Goal: Navigation & Orientation: Go to known website

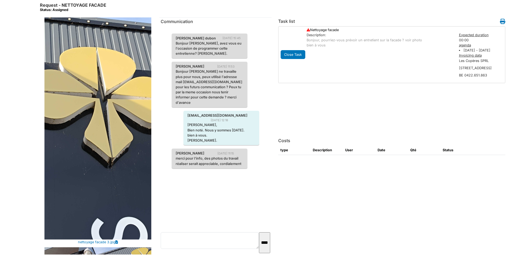
scroll to position [501, 0]
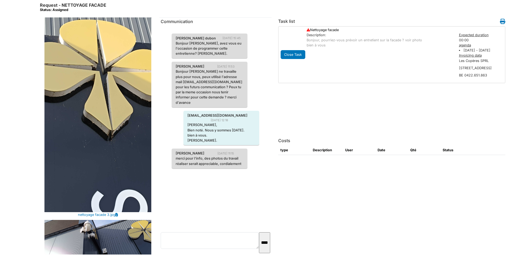
drag, startPoint x: 295, startPoint y: 66, endPoint x: 299, endPoint y: 69, distance: 4.9
drag, startPoint x: 288, startPoint y: 86, endPoint x: 140, endPoint y: 135, distance: 155.7
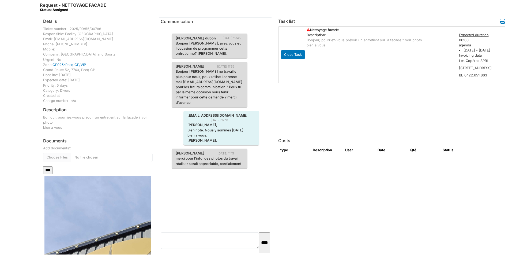
scroll to position [107, 0]
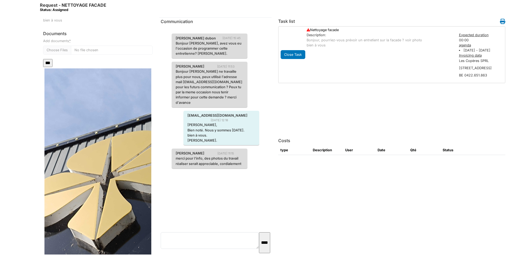
click at [83, 130] on img at bounding box center [97, 186] width 107 height 237
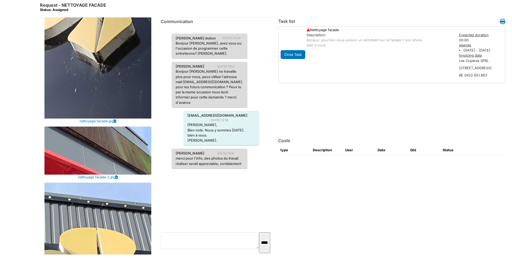
scroll to position [294, 0]
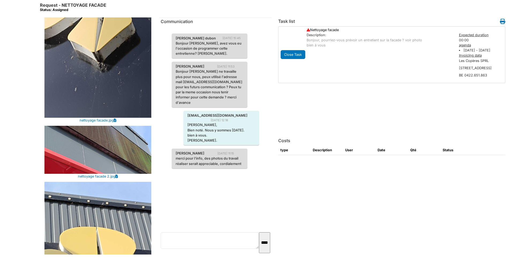
click at [112, 129] on img at bounding box center [97, 150] width 107 height 48
